Goal: Information Seeking & Learning: Learn about a topic

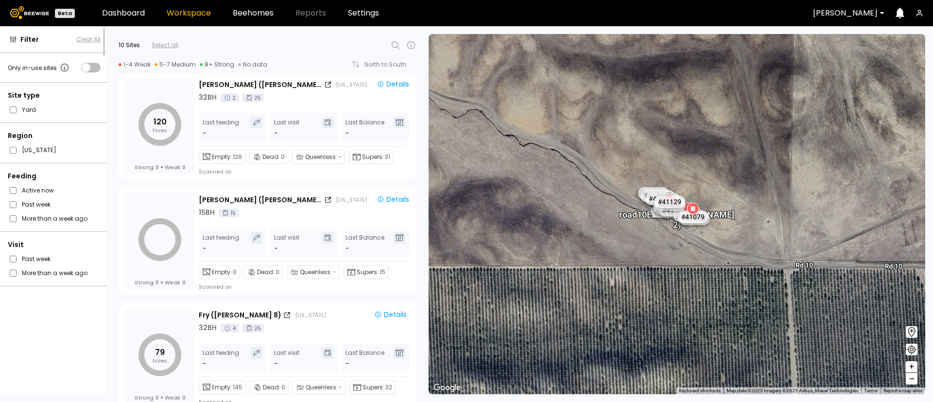
scroll to position [833, 0]
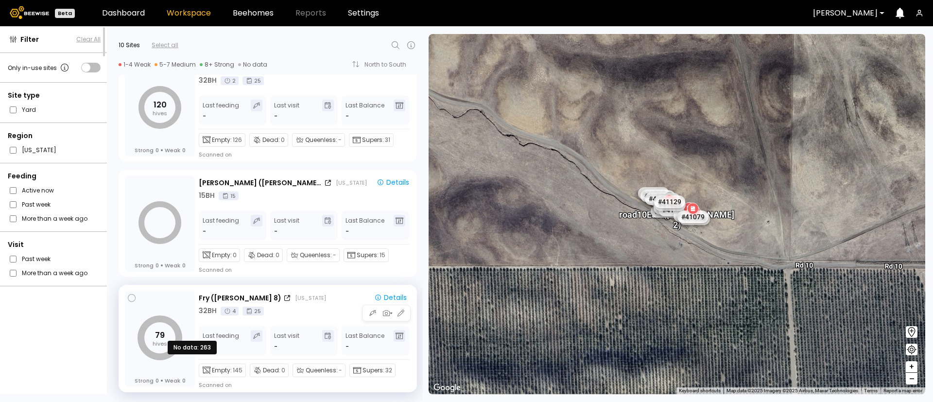
click at [163, 336] on tspan "79" at bounding box center [160, 335] width 10 height 11
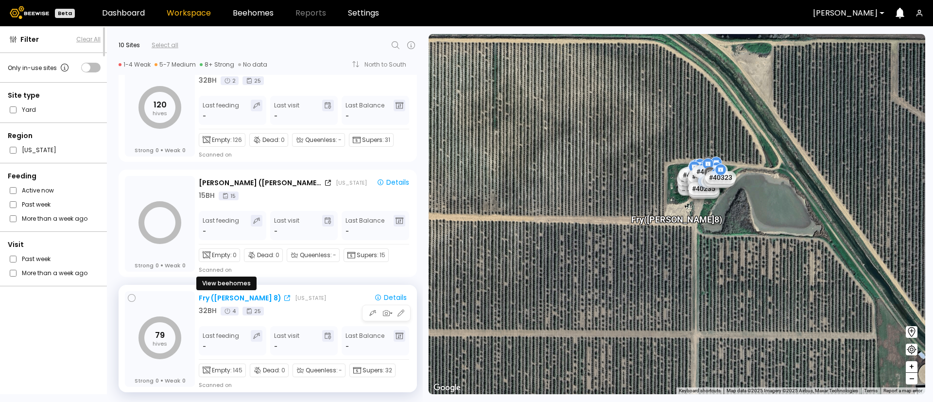
click at [237, 298] on div "Fry (Dixon 8)" at bounding box center [240, 298] width 83 height 10
drag, startPoint x: 237, startPoint y: 298, endPoint x: 491, endPoint y: 85, distance: 331.3
click at [209, 309] on div "32 BH" at bounding box center [208, 311] width 18 height 10
click at [204, 297] on div "Fry (Dixon 8)" at bounding box center [240, 298] width 83 height 10
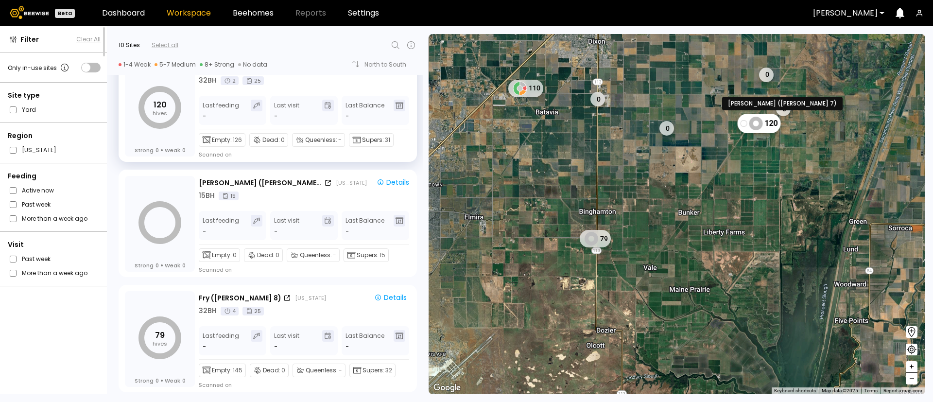
click at [771, 117] on div "120" at bounding box center [759, 122] width 43 height 19
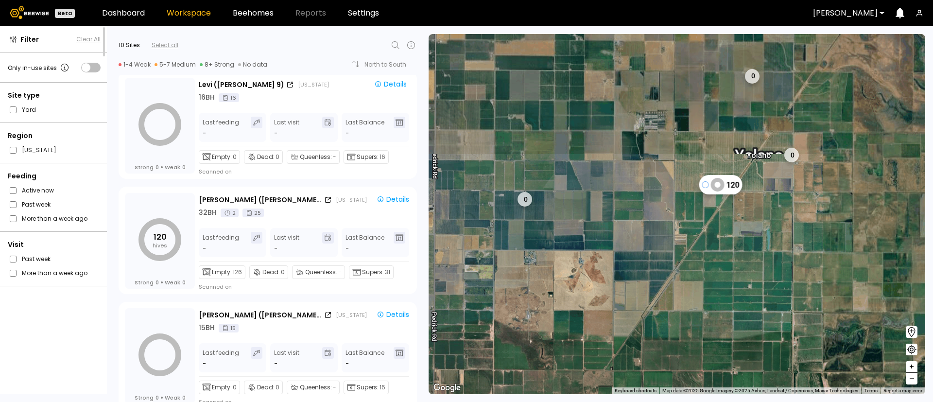
scroll to position [701, 0]
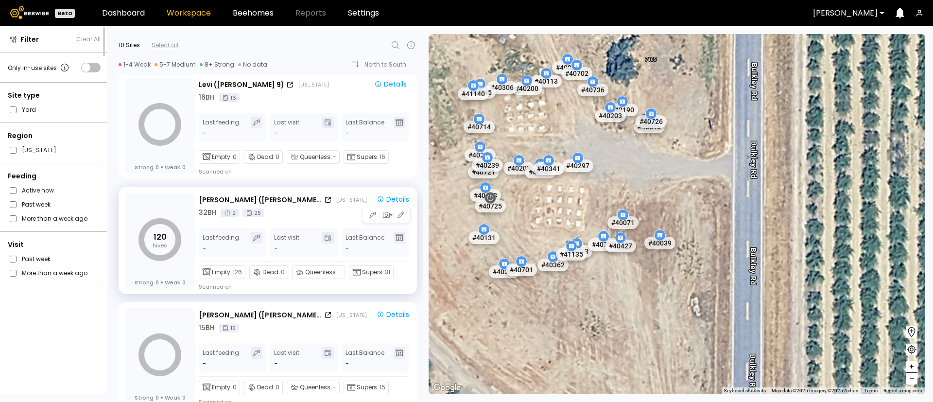
drag, startPoint x: 421, startPoint y: 287, endPoint x: 10, endPoint y: 354, distance: 416.7
click at [10, 354] on div "Filter Clear All Only in-use sites Site type Yard Region California Feeding Act…" at bounding box center [54, 210] width 109 height 368
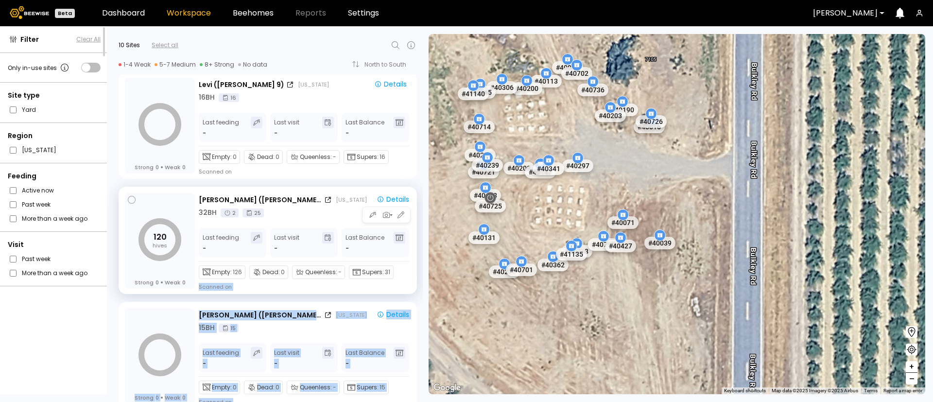
drag, startPoint x: 423, startPoint y: 325, endPoint x: 407, endPoint y: 284, distance: 44.3
click at [407, 284] on div "Filter Clear All Only in-use sites Site type Yard Region California Feeding Act…" at bounding box center [466, 214] width 933 height 376
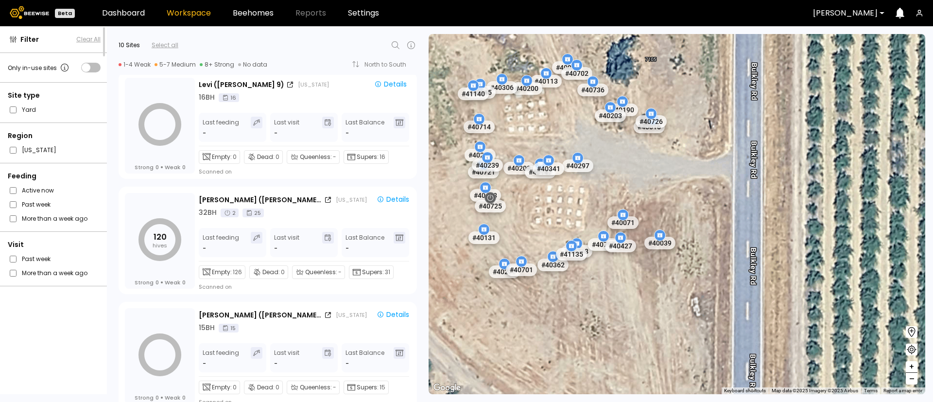
click at [10, 342] on div "Filter Clear All Only in-use sites Site type Yard Region California Feeding Act…" at bounding box center [54, 210] width 109 height 368
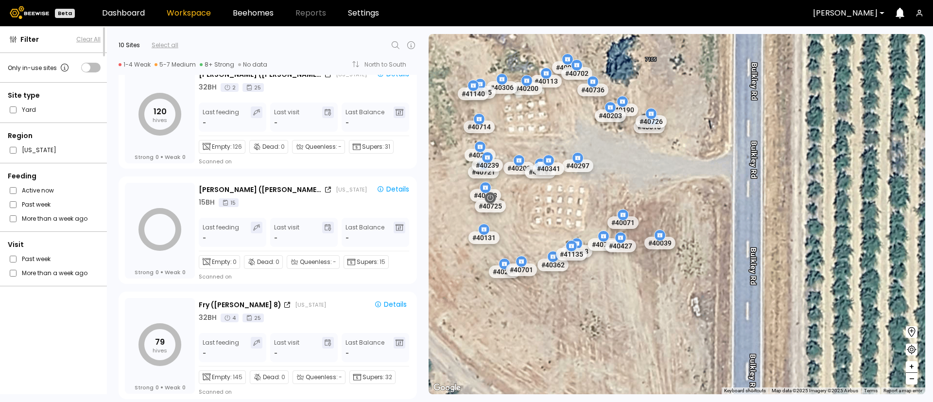
scroll to position [833, 0]
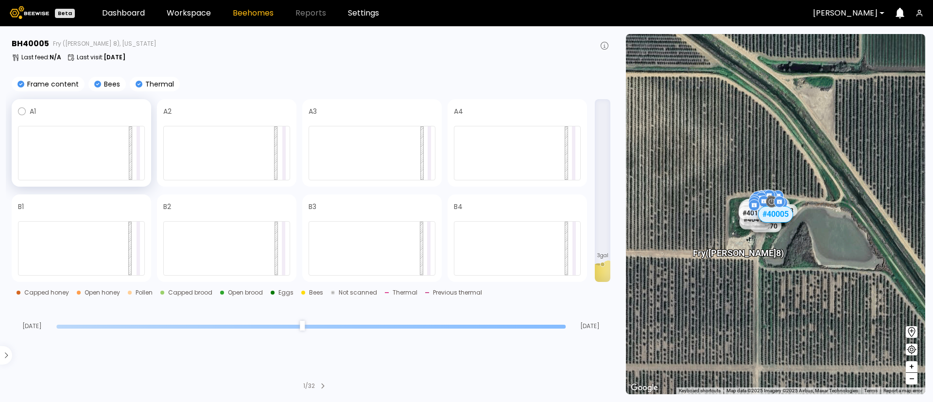
click at [86, 157] on div at bounding box center [81, 153] width 127 height 54
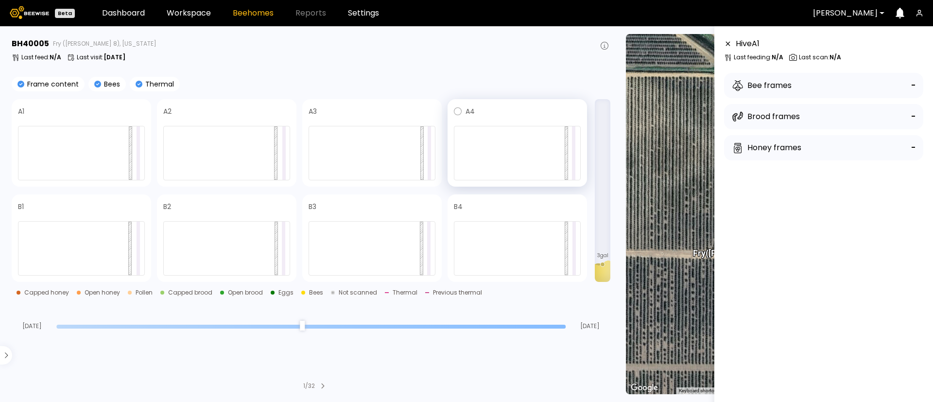
drag, startPoint x: 191, startPoint y: 148, endPoint x: 514, endPoint y: 167, distance: 323.8
click at [514, 167] on div at bounding box center [517, 153] width 127 height 54
click at [504, 245] on div at bounding box center [517, 248] width 127 height 54
click at [384, 253] on div at bounding box center [372, 248] width 127 height 54
click at [242, 260] on div at bounding box center [226, 248] width 127 height 54
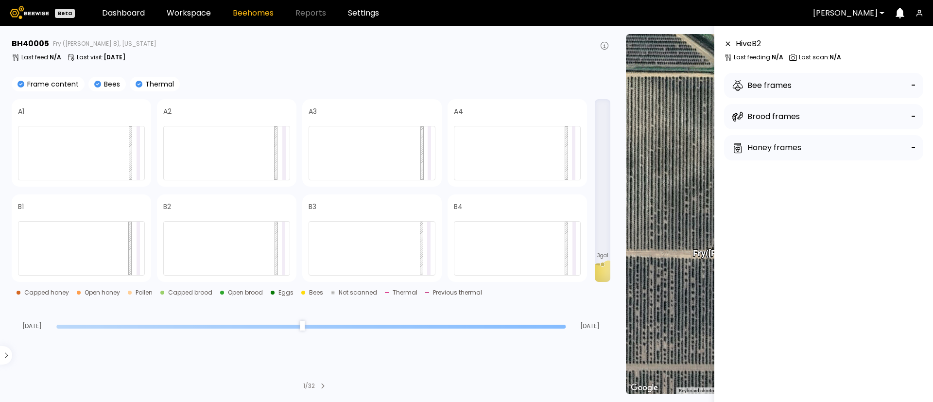
click at [325, 387] on icon at bounding box center [323, 386] width 4 height 6
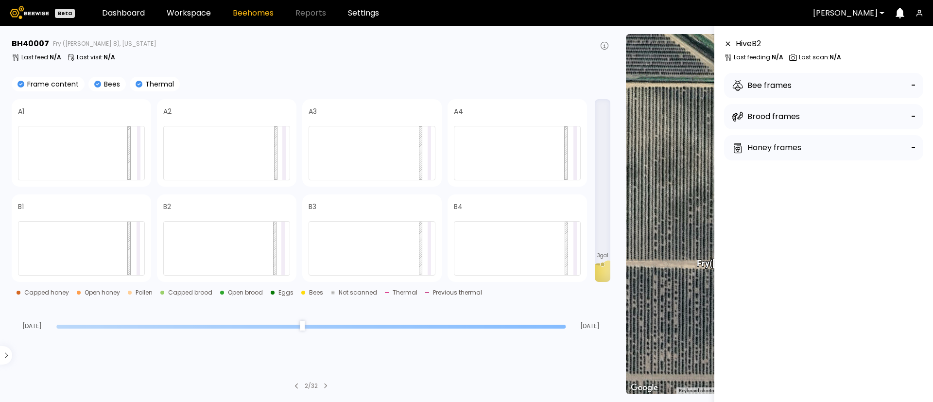
click at [325, 387] on icon at bounding box center [326, 386] width 4 height 6
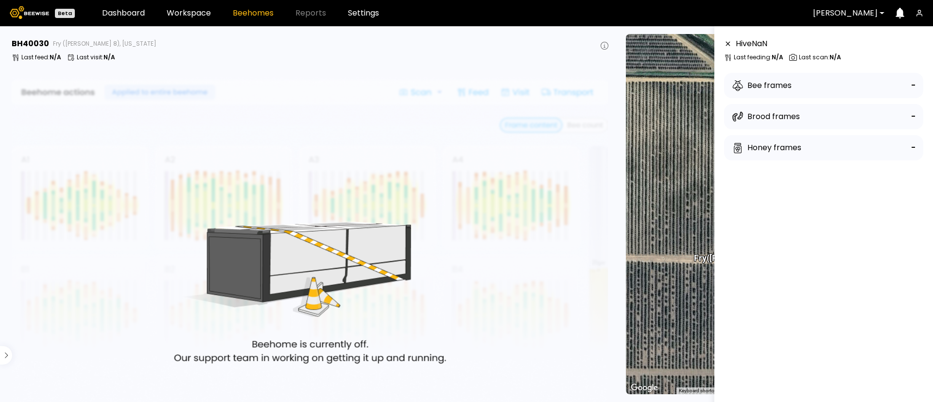
drag, startPoint x: 482, startPoint y: 253, endPoint x: 493, endPoint y: 331, distance: 78.7
drag, startPoint x: 493, startPoint y: 331, endPoint x: 788, endPoint y: 293, distance: 296.6
click at [788, 293] on div "Hive NaN Last feeding : N/A Last scan : N/A Bee frames - Brood frames - Honey f…" at bounding box center [823, 227] width 199 height 379
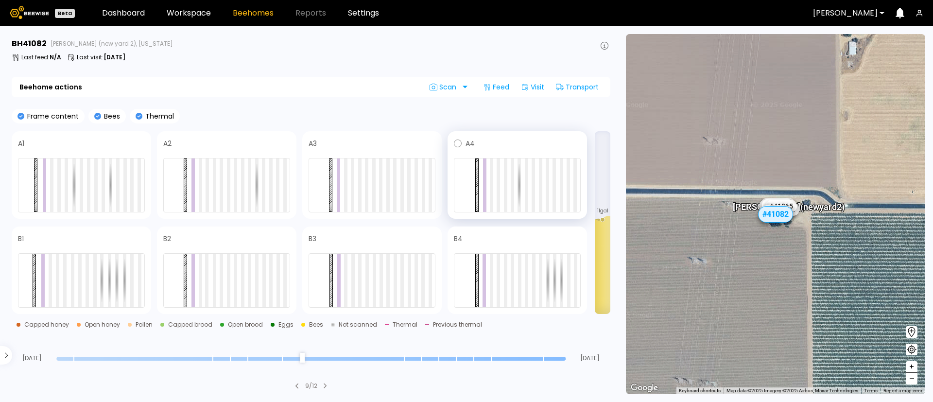
click at [536, 192] on div at bounding box center [517, 185] width 127 height 54
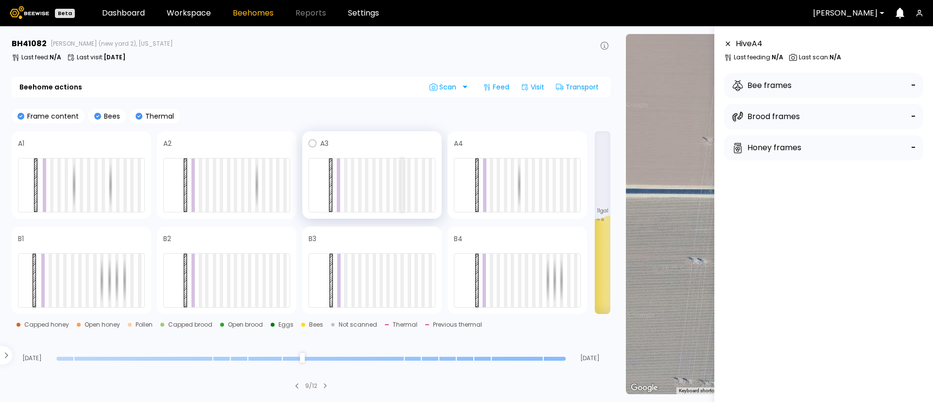
click at [401, 206] on div at bounding box center [402, 184] width 3 height 53
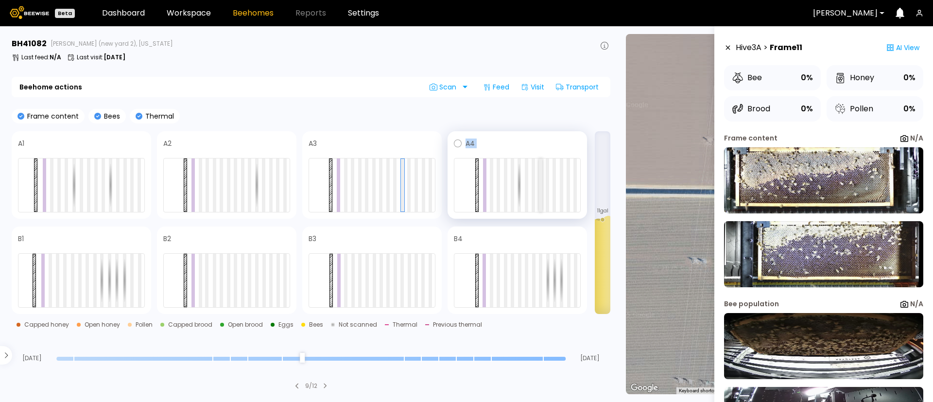
drag, startPoint x: 400, startPoint y: 206, endPoint x: 541, endPoint y: 194, distance: 141.5
click at [541, 194] on div "A1 A2 A3 A4" at bounding box center [300, 175] width 576 height 88
click at [541, 194] on div at bounding box center [540, 184] width 3 height 53
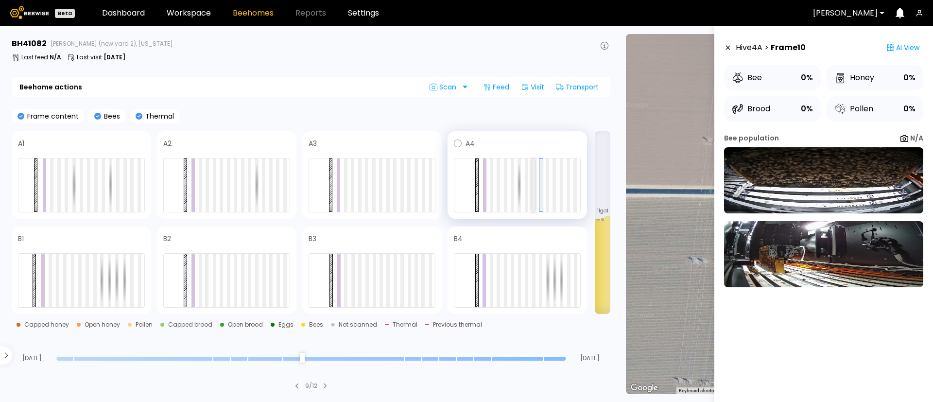
click at [533, 194] on div at bounding box center [533, 184] width 3 height 53
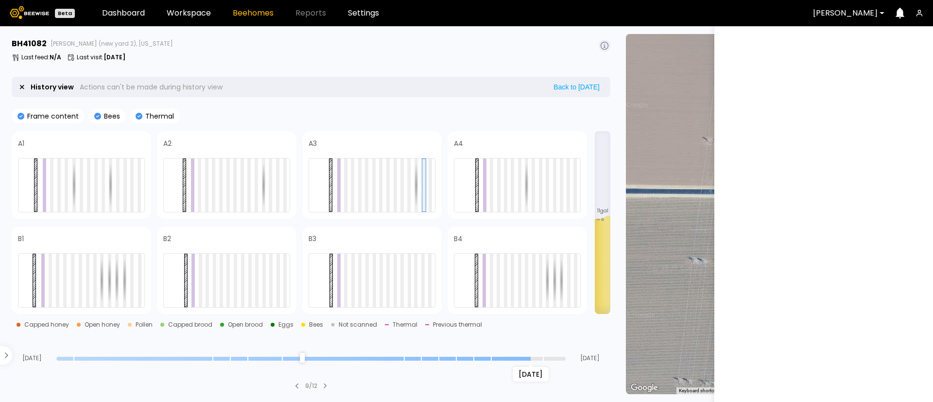
click at [528, 357] on input "range" at bounding box center [310, 359] width 509 height 4
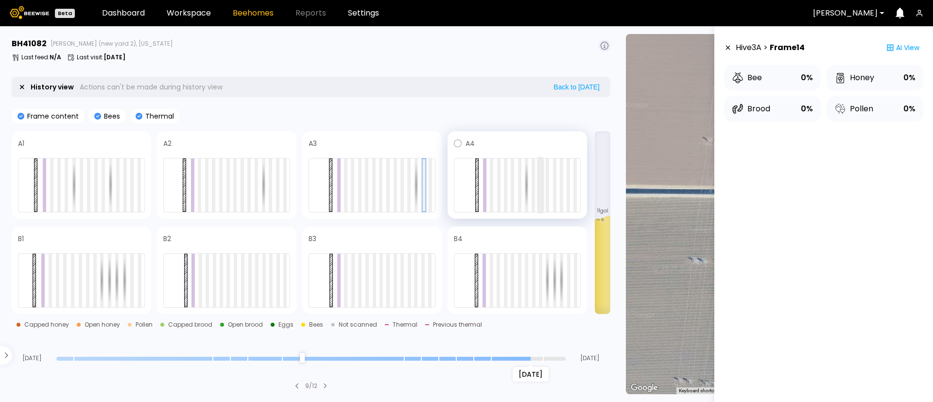
click at [541, 190] on div at bounding box center [540, 184] width 3 height 53
click at [552, 192] on div at bounding box center [517, 185] width 127 height 54
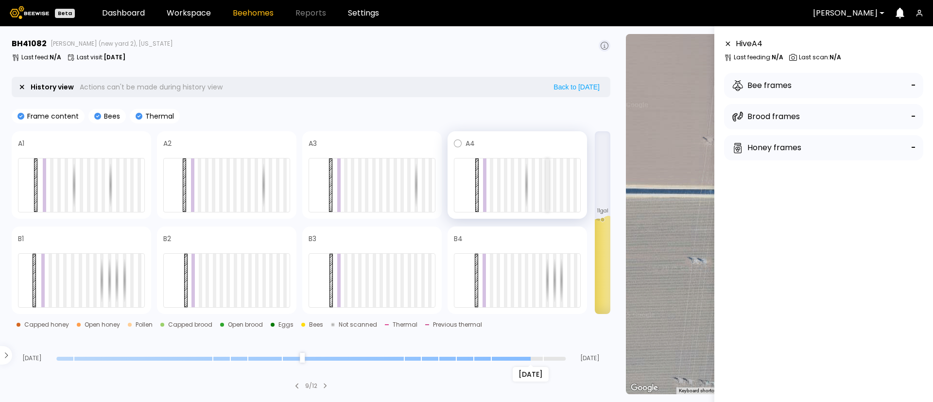
click at [547, 192] on div at bounding box center [547, 184] width 3 height 53
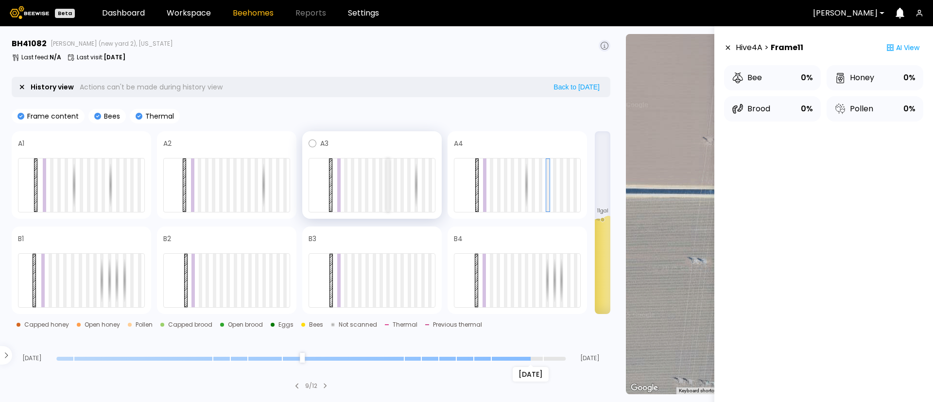
click at [389, 193] on div at bounding box center [387, 184] width 3 height 53
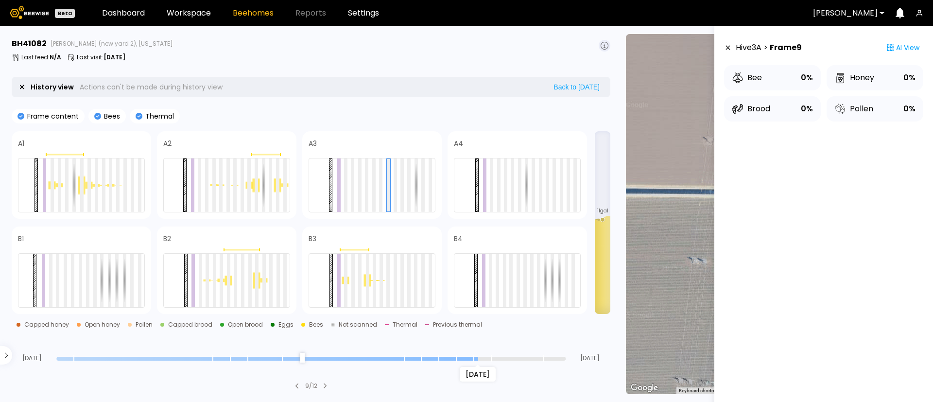
click at [475, 358] on input "range" at bounding box center [310, 359] width 509 height 4
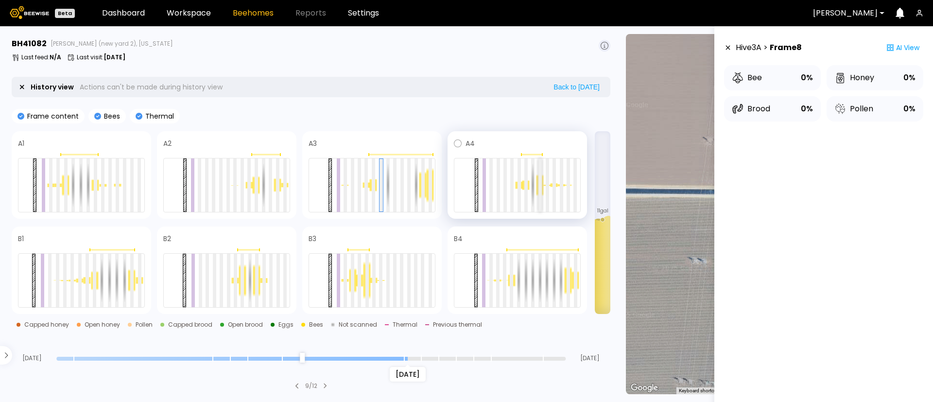
click at [540, 187] on div at bounding box center [540, 184] width 3 height 53
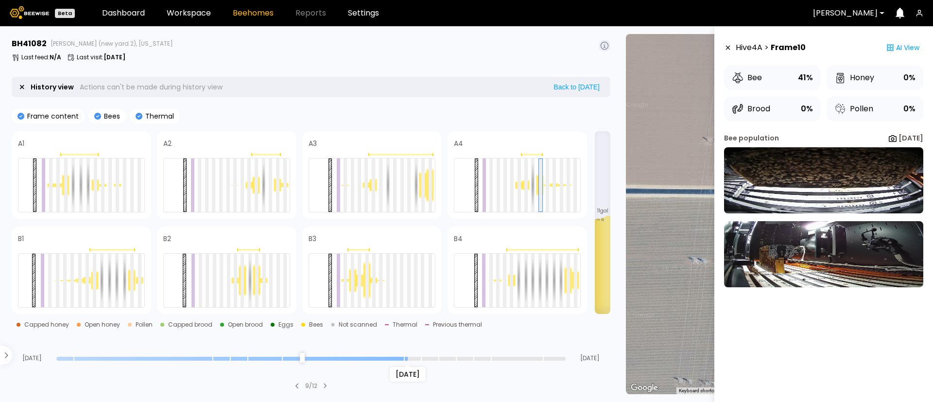
click at [313, 358] on input "range" at bounding box center [310, 359] width 509 height 4
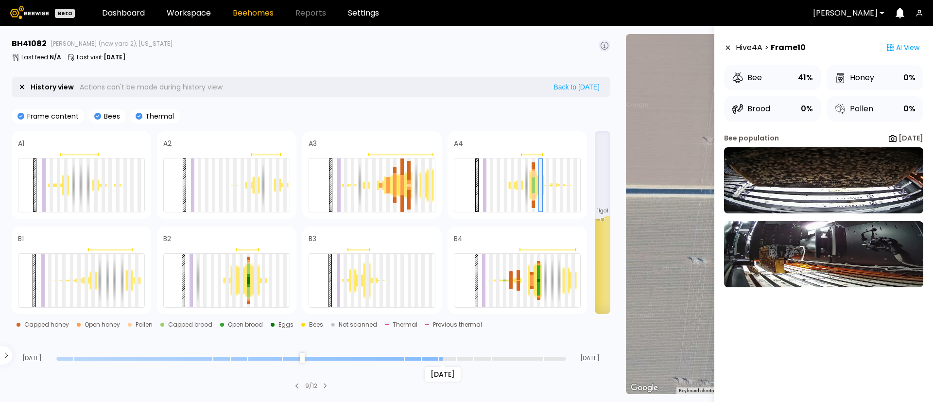
click at [450, 358] on input "range" at bounding box center [310, 359] width 509 height 4
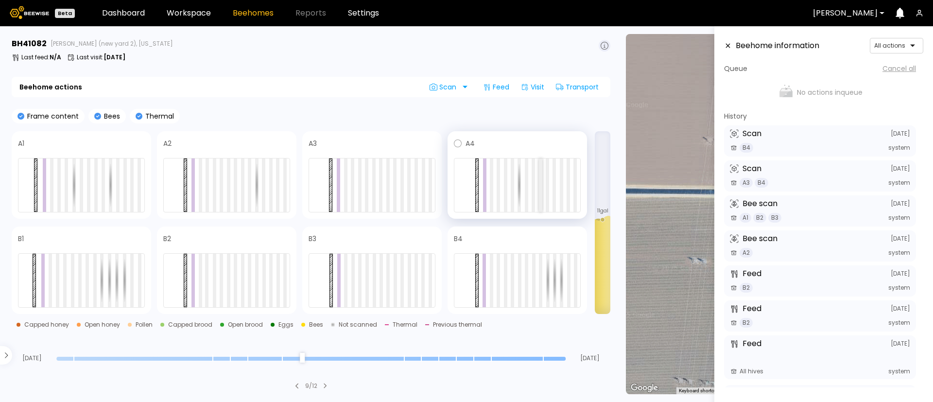
click at [539, 177] on div at bounding box center [540, 184] width 3 height 53
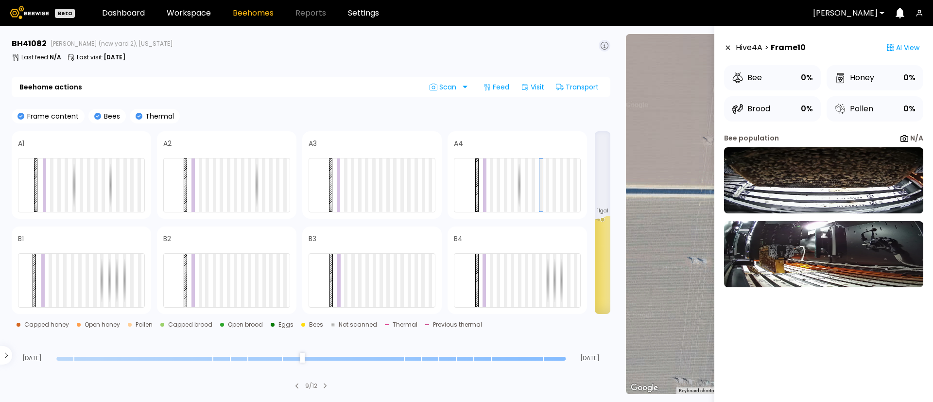
click at [473, 363] on section "BH 41082 Sievers (new yard 2), California Last feed : N/A Last visit : Aug 05 B…" at bounding box center [312, 214] width 613 height 376
click at [473, 359] on input "range" at bounding box center [310, 359] width 509 height 4
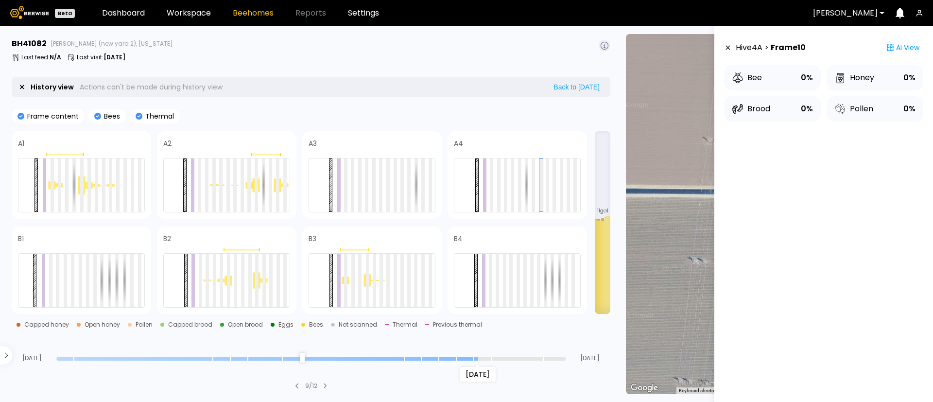
click at [473, 359] on input "range" at bounding box center [310, 359] width 509 height 4
click at [449, 361] on div "Aug 28" at bounding box center [310, 358] width 509 height 7
click at [439, 361] on div "Aug 28" at bounding box center [310, 358] width 509 height 7
click at [434, 360] on input "range" at bounding box center [310, 359] width 509 height 4
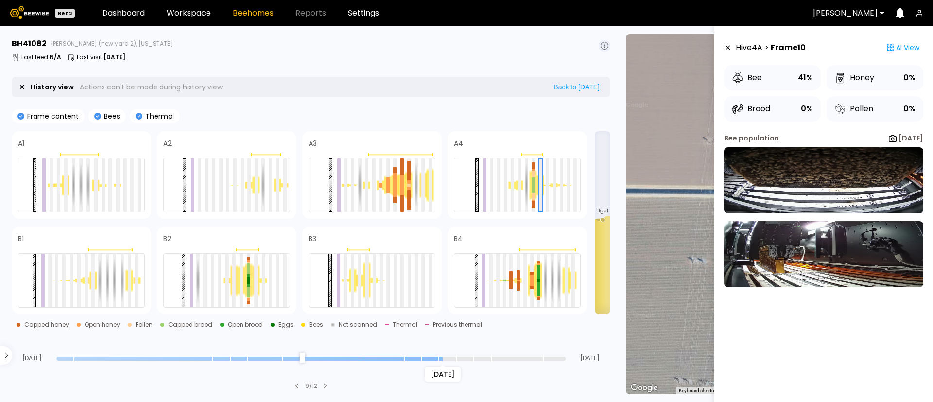
click at [563, 359] on input "range" at bounding box center [310, 359] width 509 height 4
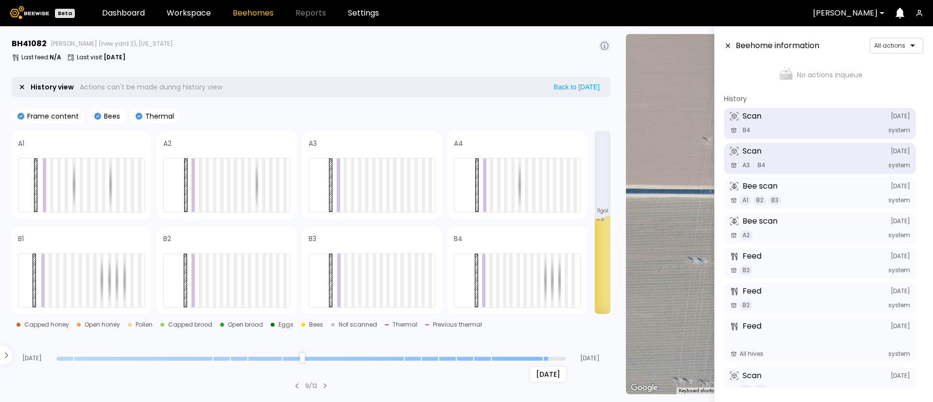
click at [547, 358] on input "range" at bounding box center [310, 359] width 509 height 4
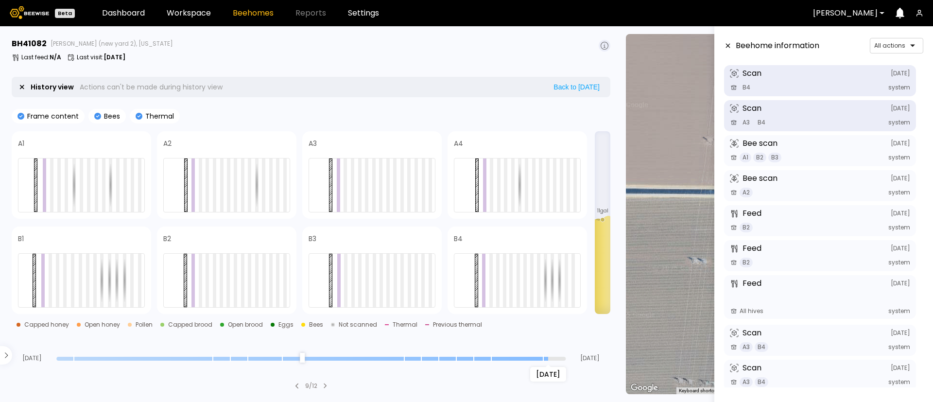
click at [557, 353] on div "Aug 04 Sep 01 Sep 03" at bounding box center [311, 348] width 599 height 26
click at [560, 363] on section "BH 41082 Sievers (new yard 2), California Last feed : N/A Last visit : Aug 05 H…" at bounding box center [312, 214] width 613 height 376
type input "*"
click at [559, 360] on input "range" at bounding box center [310, 359] width 509 height 4
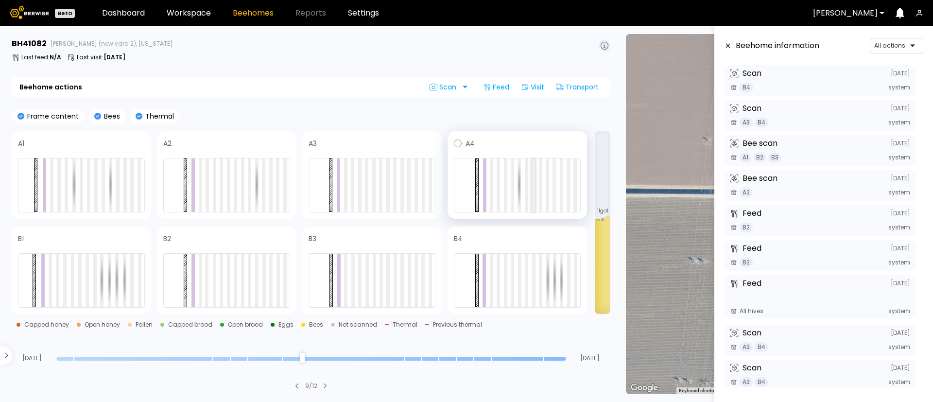
click at [534, 181] on div at bounding box center [533, 184] width 3 height 53
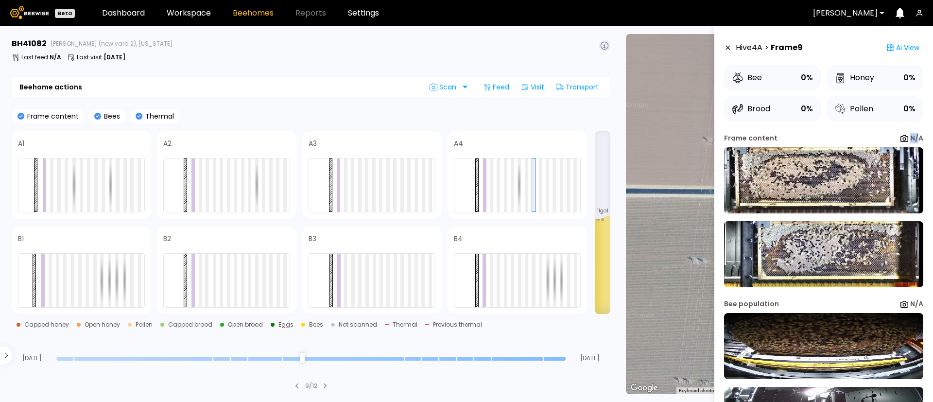
scroll to position [0, 4]
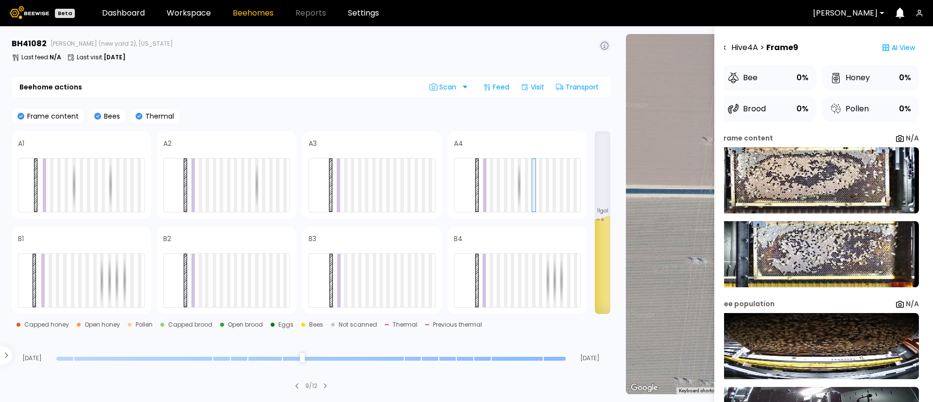
drag, startPoint x: 909, startPoint y: 140, endPoint x: 885, endPoint y: 140, distance: 23.8
click at [885, 140] on div "Frame content N/A" at bounding box center [819, 138] width 199 height 10
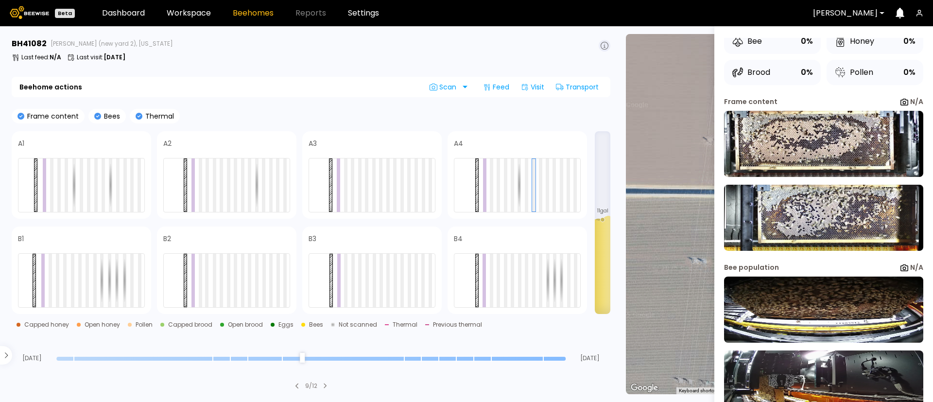
scroll to position [0, 0]
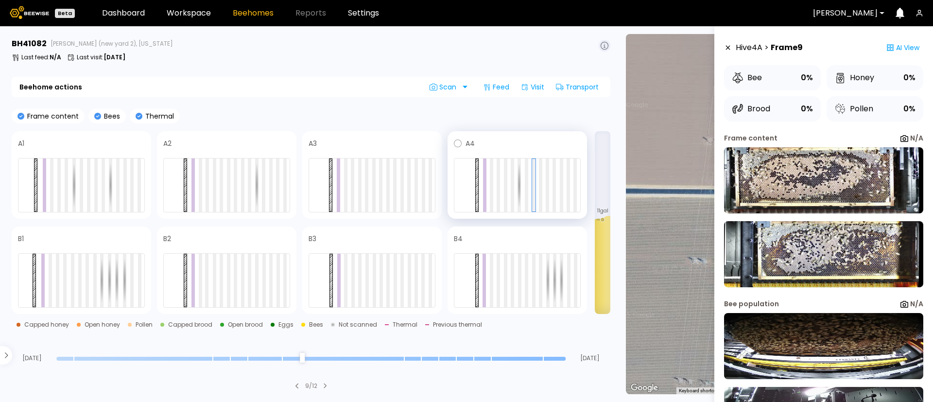
click at [543, 189] on div at bounding box center [517, 185] width 127 height 54
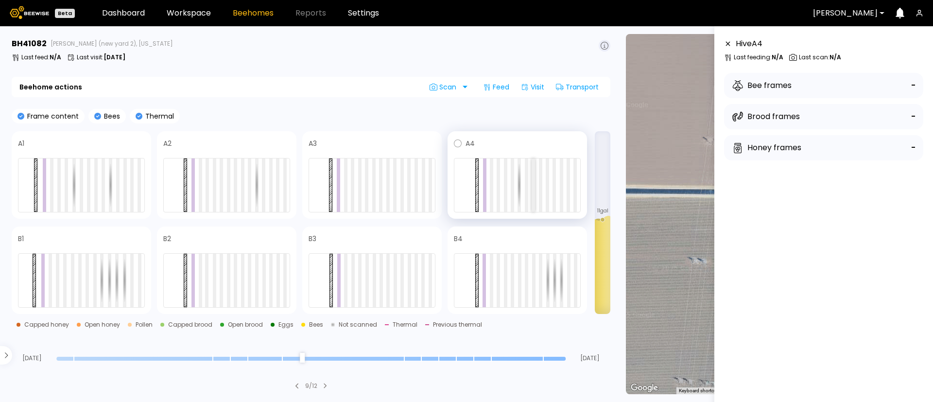
click at [533, 189] on div at bounding box center [533, 184] width 3 height 53
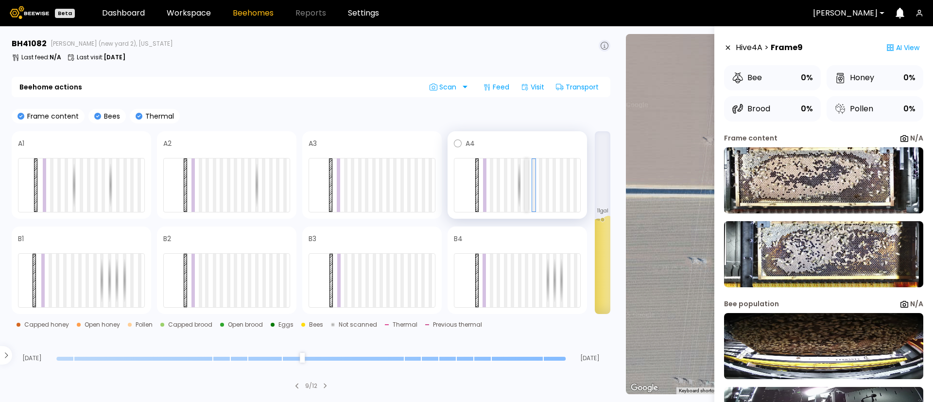
click at [528, 193] on div at bounding box center [517, 185] width 127 height 54
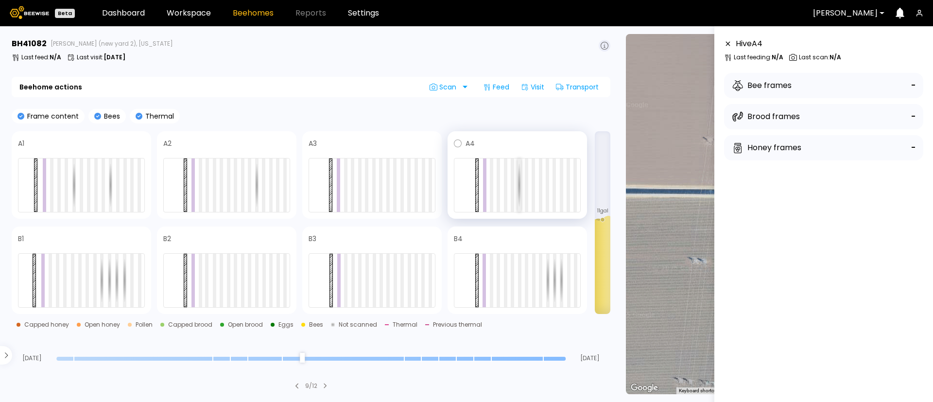
click at [518, 186] on div at bounding box center [519, 184] width 3 height 53
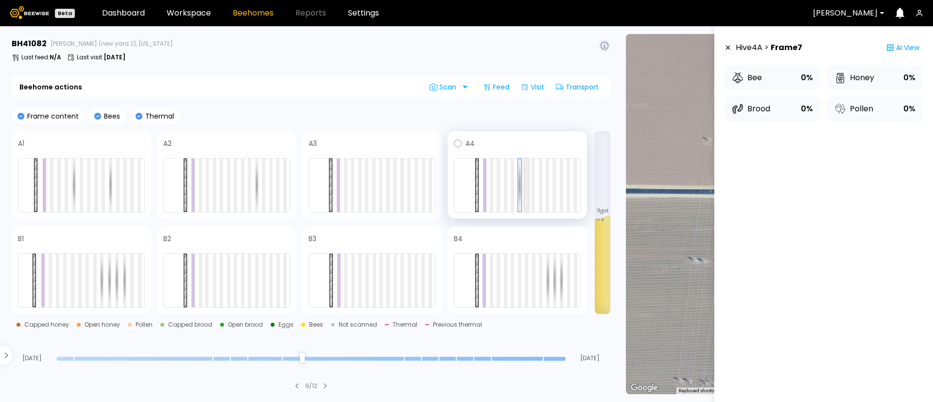
click at [527, 193] on div at bounding box center [526, 184] width 3 height 53
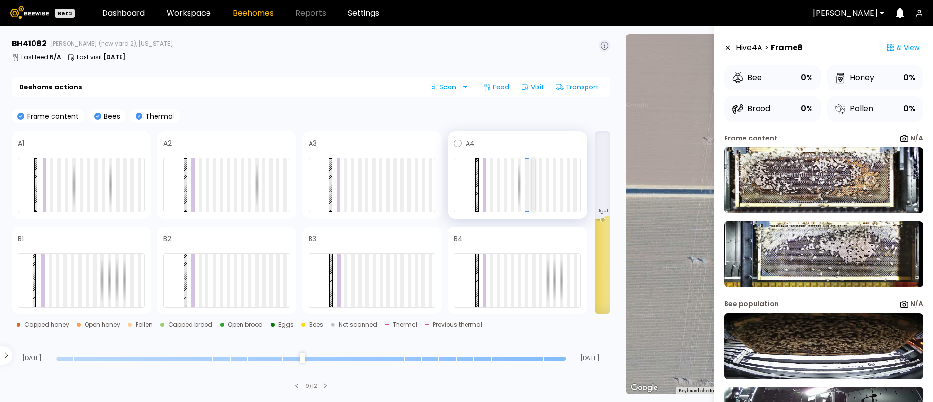
click at [534, 189] on div at bounding box center [533, 184] width 3 height 53
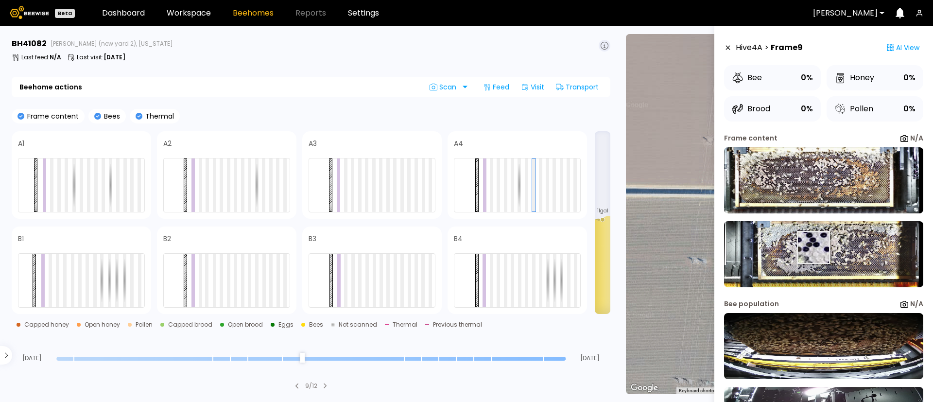
click at [813, 247] on img at bounding box center [823, 254] width 199 height 66
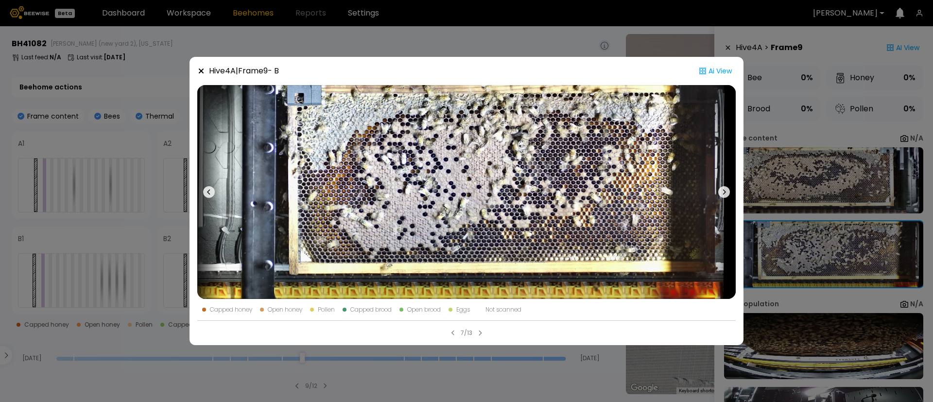
click at [467, 43] on div "Hive 4 A | Frame 9 - B Ai View Capped honey Open honey Pollen Capped brood Open…" at bounding box center [466, 201] width 933 height 402
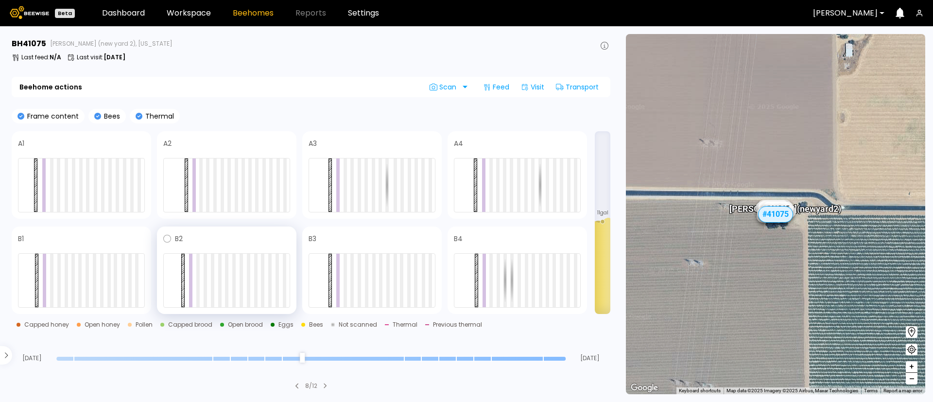
click at [231, 267] on div at bounding box center [226, 280] width 127 height 54
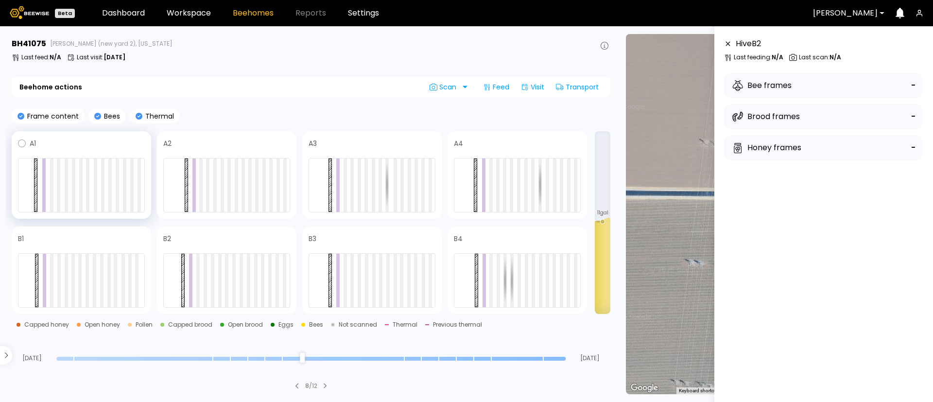
click at [117, 142] on span at bounding box center [90, 144] width 109 height 12
click at [87, 135] on div "A1" at bounding box center [82, 175] width 140 height 88
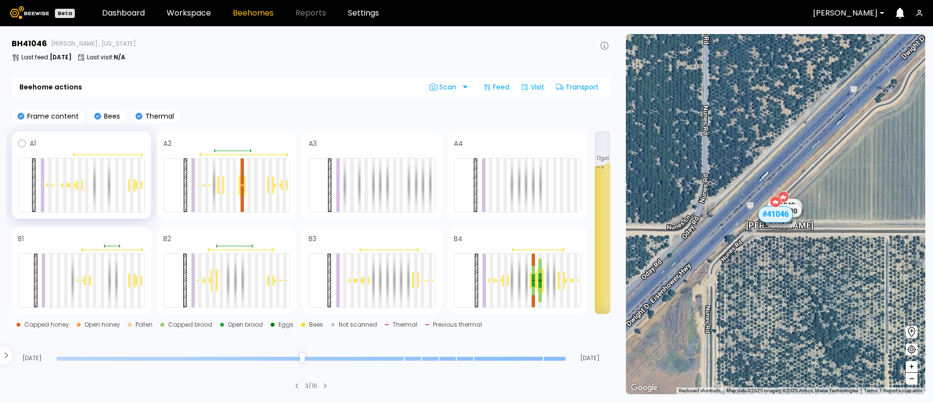
click at [55, 150] on div at bounding box center [81, 152] width 127 height 7
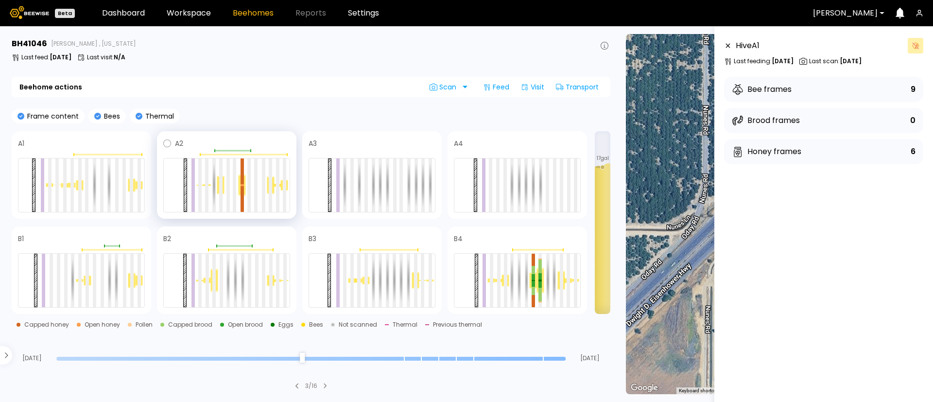
click at [216, 134] on div "A2" at bounding box center [227, 175] width 140 height 88
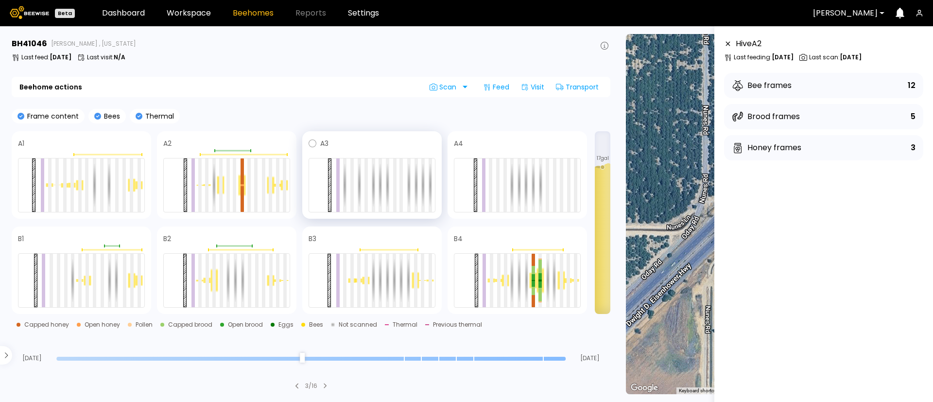
click at [382, 138] on span at bounding box center [382, 144] width 107 height 12
click at [514, 139] on span at bounding box center [528, 144] width 106 height 12
click at [64, 245] on div at bounding box center [81, 246] width 127 height 3
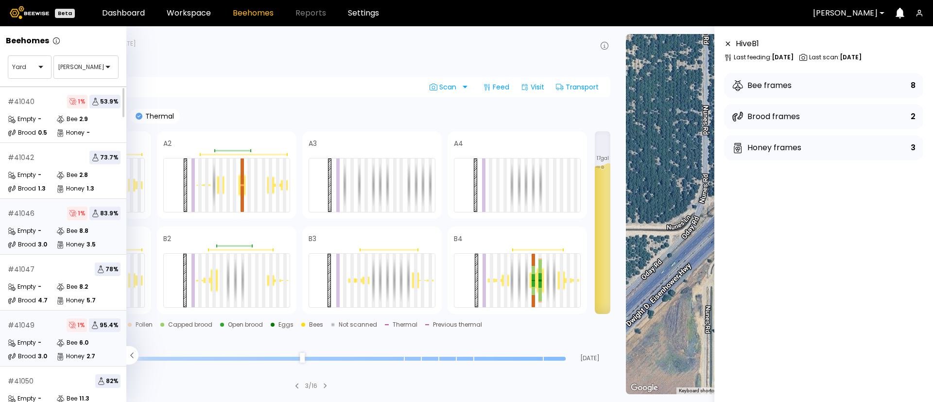
click at [40, 325] on div "# 41049 1 % 95.4 %" at bounding box center [64, 325] width 113 height 14
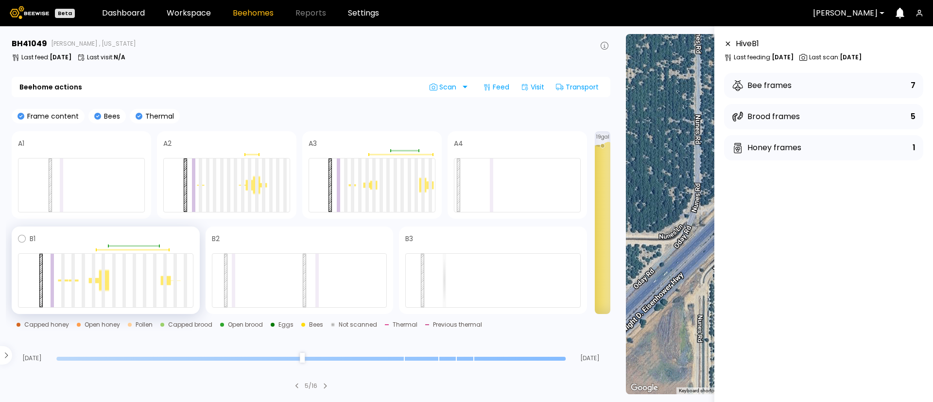
click at [67, 229] on div "B1" at bounding box center [106, 271] width 188 height 88
click at [64, 246] on div at bounding box center [106, 246] width 176 height 3
drag, startPoint x: 64, startPoint y: 246, endPoint x: 369, endPoint y: 117, distance: 330.7
click at [369, 117] on div "Frame content Bees Thermal A1 A2 A3 A4 B1 B2 B3 19 gal Capped honey Open honey …" at bounding box center [311, 235] width 599 height 253
click at [369, 133] on div "A3" at bounding box center [372, 175] width 140 height 88
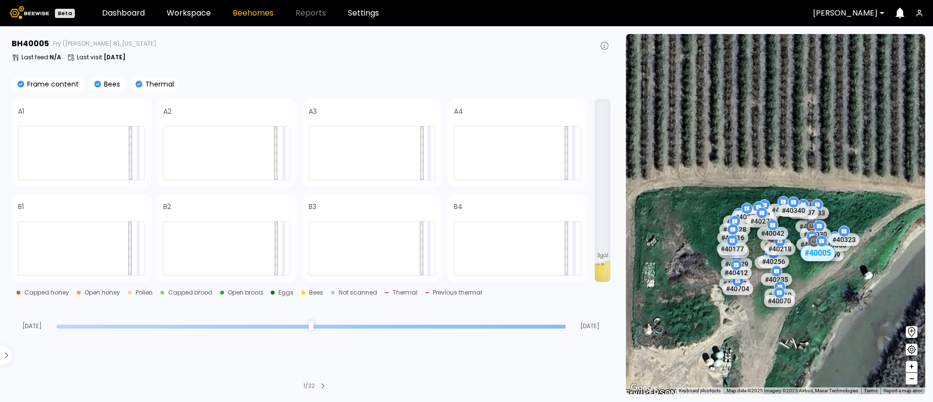
drag, startPoint x: 870, startPoint y: 263, endPoint x: 809, endPoint y: 300, distance: 71.4
